Goal: Task Accomplishment & Management: Use online tool/utility

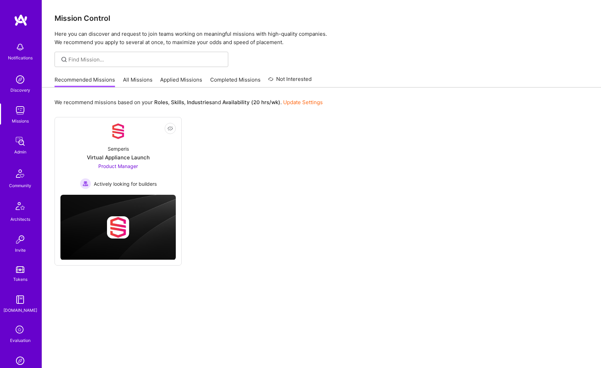
click at [14, 116] on img at bounding box center [20, 111] width 14 height 14
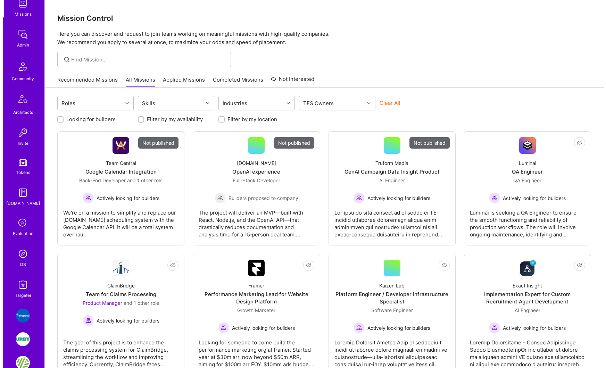
scroll to position [143, 0]
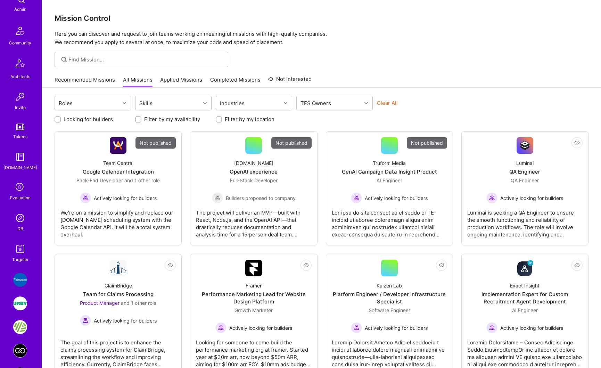
click at [15, 255] on img at bounding box center [20, 249] width 14 height 14
